Goal: Transaction & Acquisition: Subscribe to service/newsletter

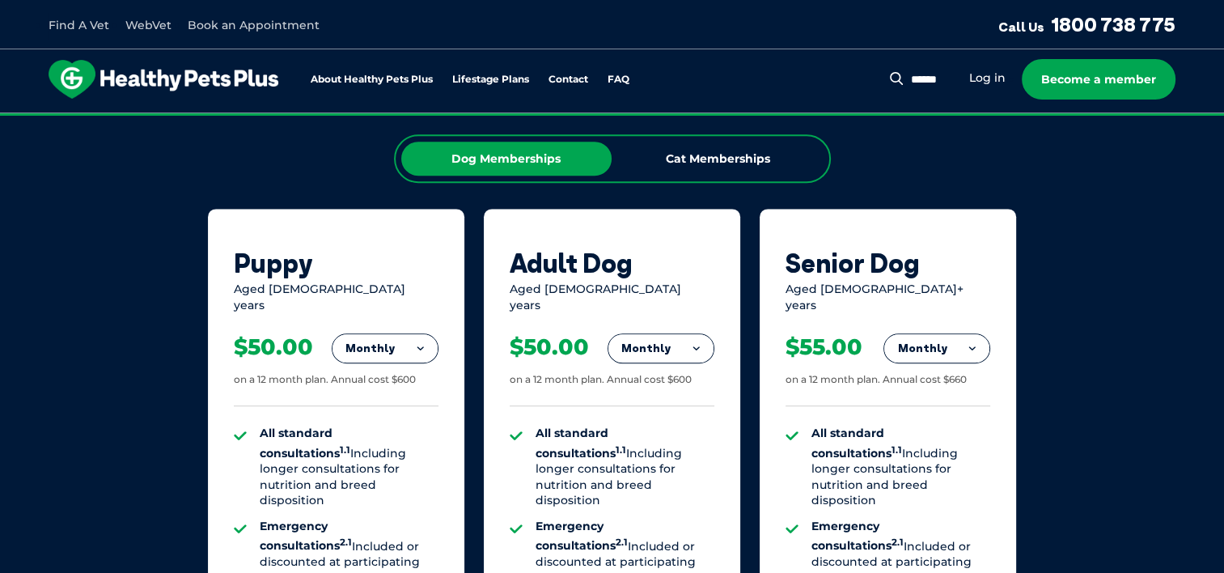
scroll to position [939, 0]
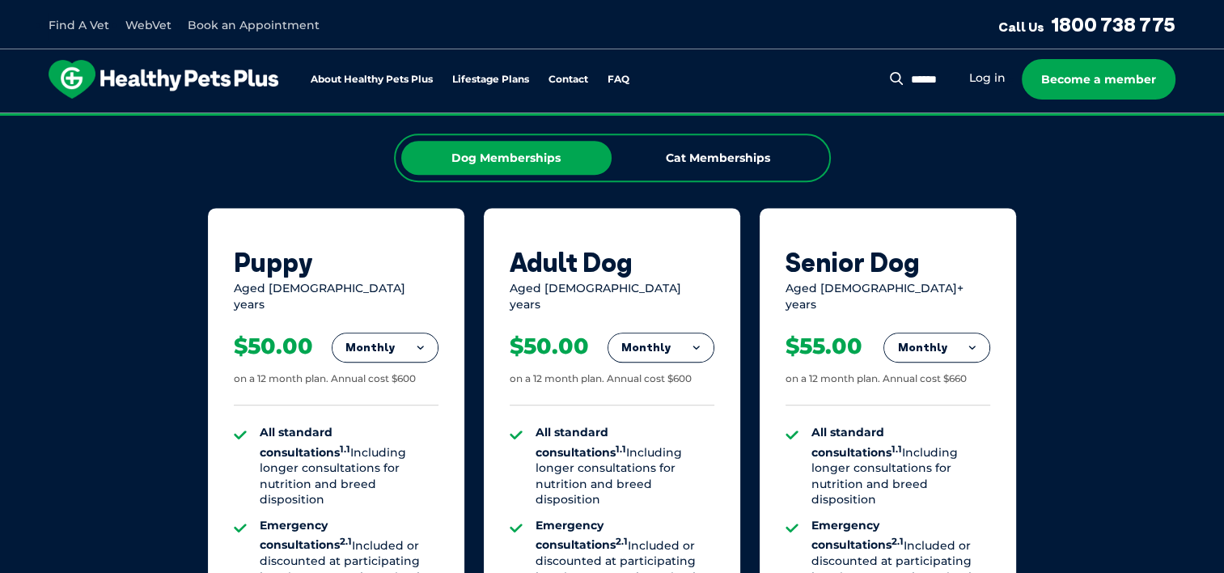
click at [601, 333] on button "Monthly" at bounding box center [936, 347] width 105 height 29
click at [601, 439] on li "Yearly" at bounding box center [936, 458] width 105 height 38
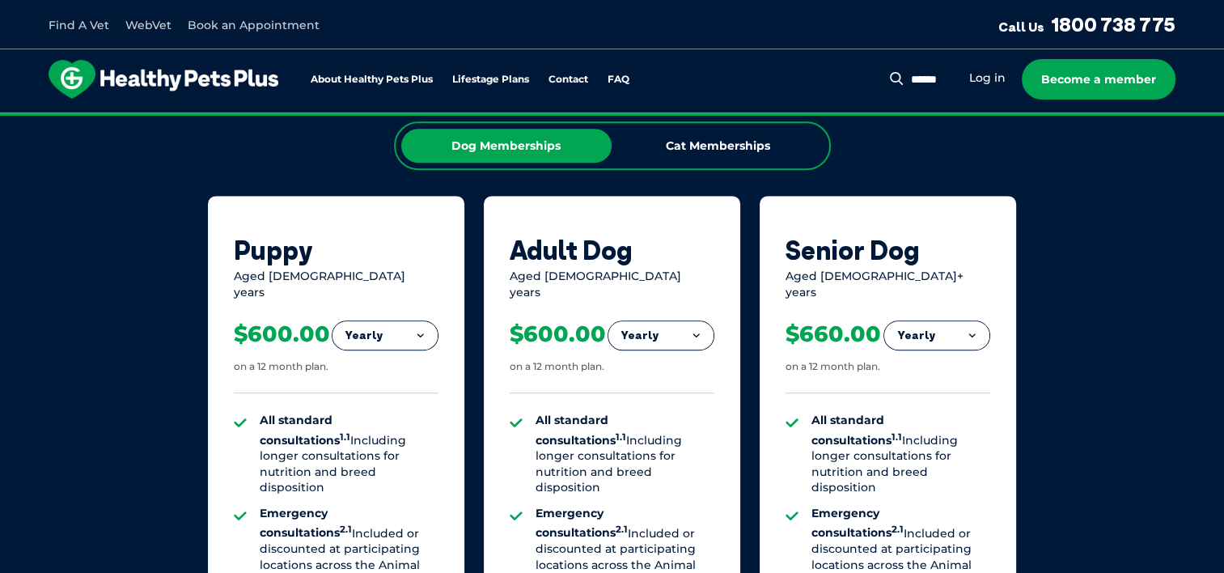
scroll to position [955, 0]
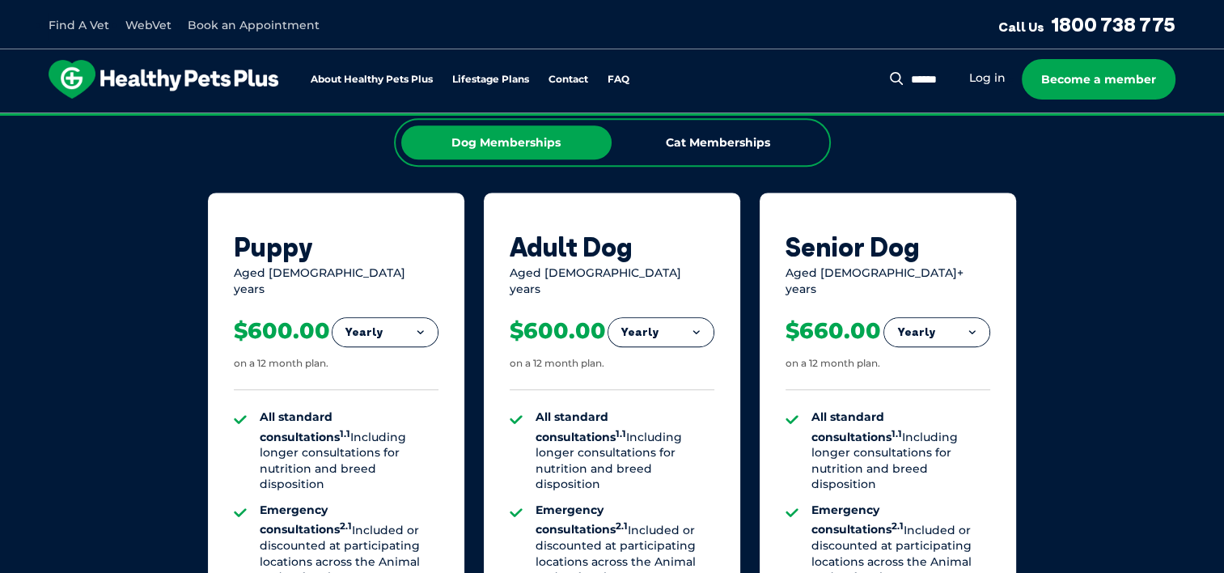
click at [410, 318] on button "Yearly" at bounding box center [385, 332] width 105 height 29
click at [601, 318] on button "Yearly" at bounding box center [660, 332] width 105 height 29
click at [601, 385] on li "Monthly" at bounding box center [660, 404] width 105 height 38
click at [601, 320] on button "Monthly" at bounding box center [660, 332] width 105 height 29
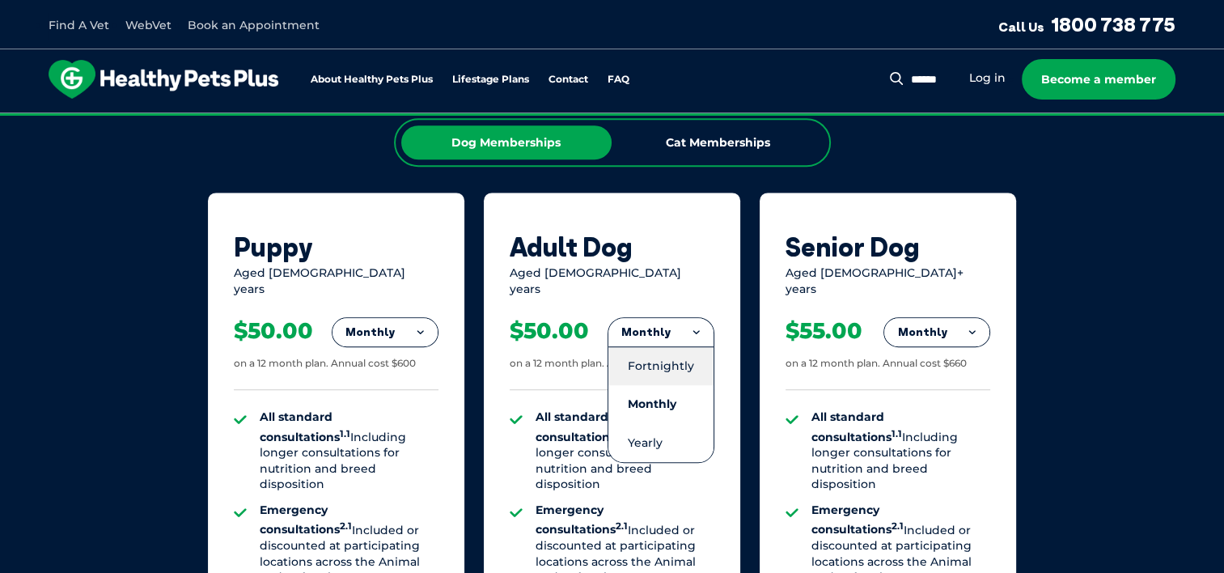
click at [601, 356] on li "Fortnightly" at bounding box center [660, 365] width 105 height 39
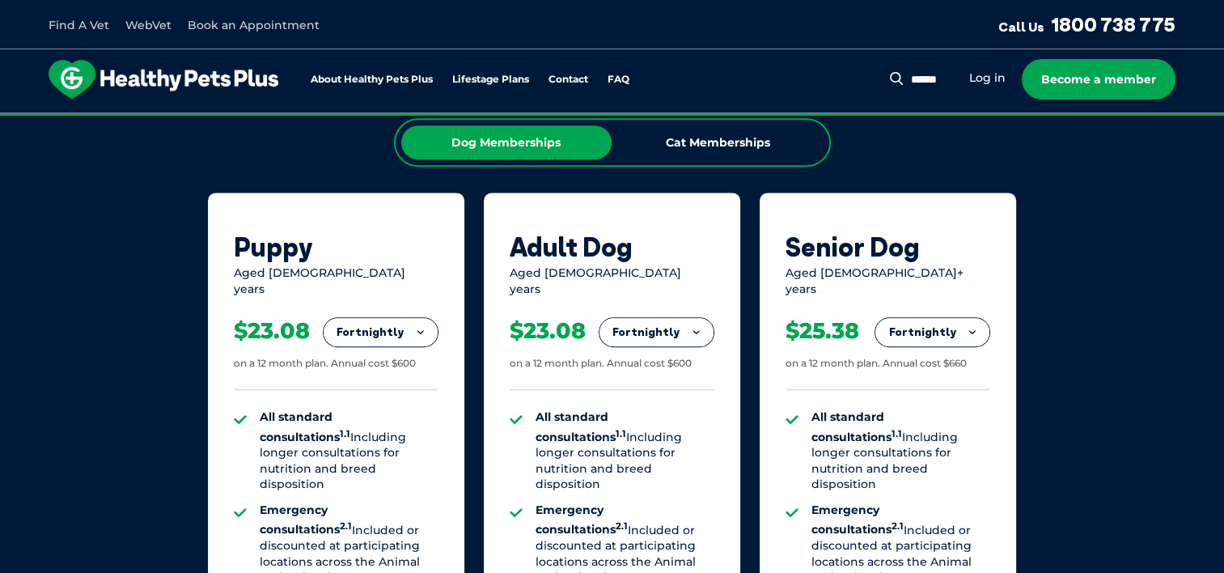
click at [601, 325] on button "Fortnightly" at bounding box center [932, 332] width 114 height 29
click at [601, 385] on li "Monthly" at bounding box center [932, 404] width 114 height 38
click at [601, 318] on button "Monthly" at bounding box center [936, 332] width 105 height 29
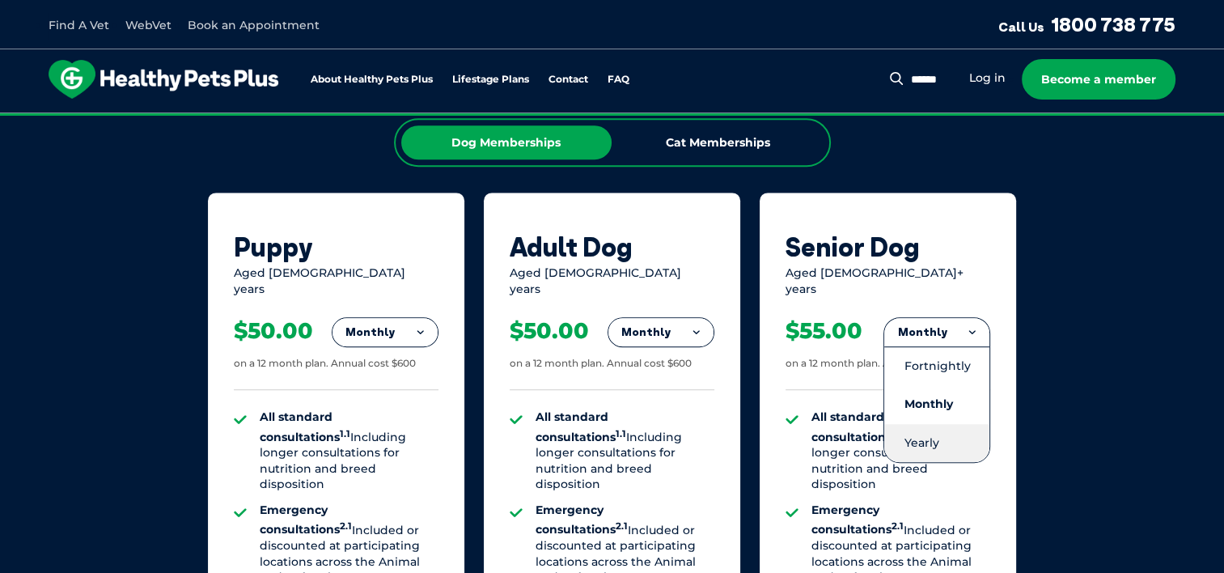
click at [601, 424] on li "Yearly" at bounding box center [936, 443] width 105 height 38
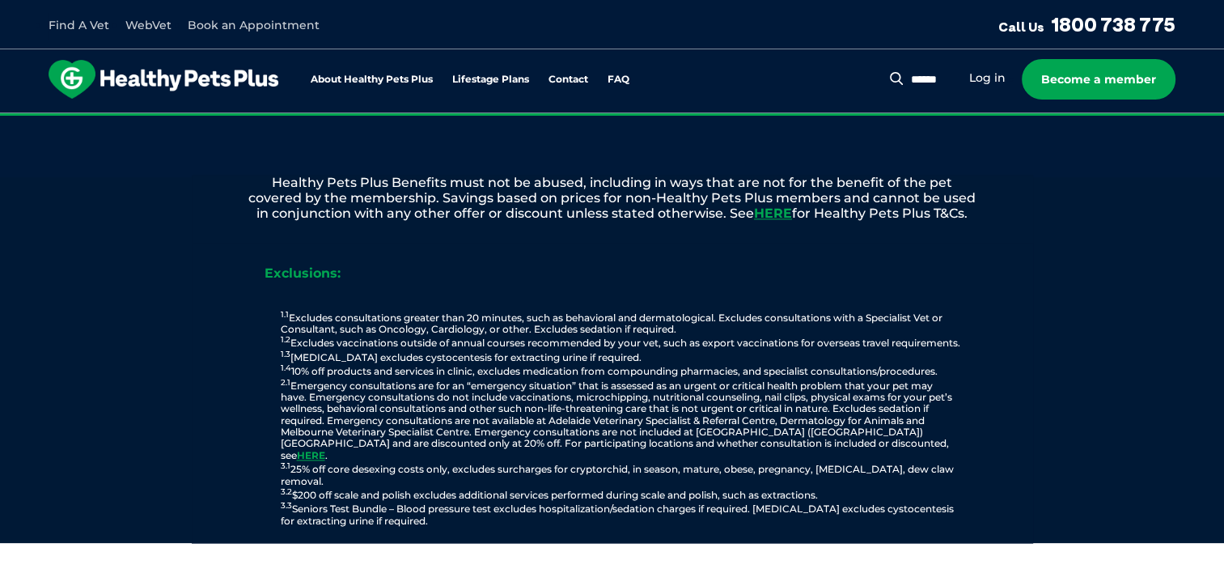
scroll to position [1838, 0]
